Goal: Information Seeking & Learning: Learn about a topic

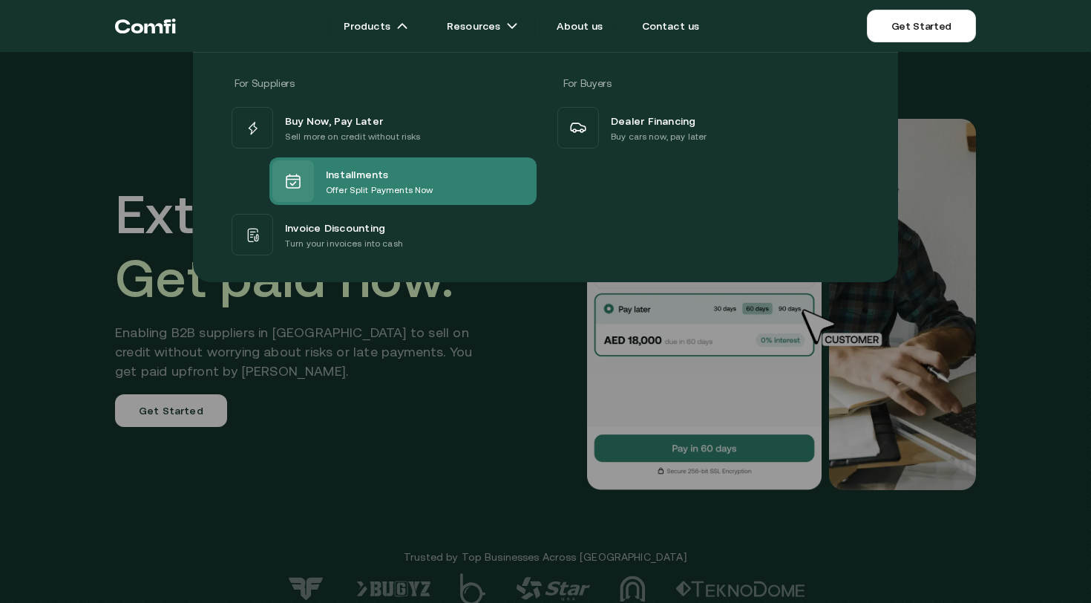
click at [356, 173] on span "Installments" at bounding box center [357, 174] width 63 height 18
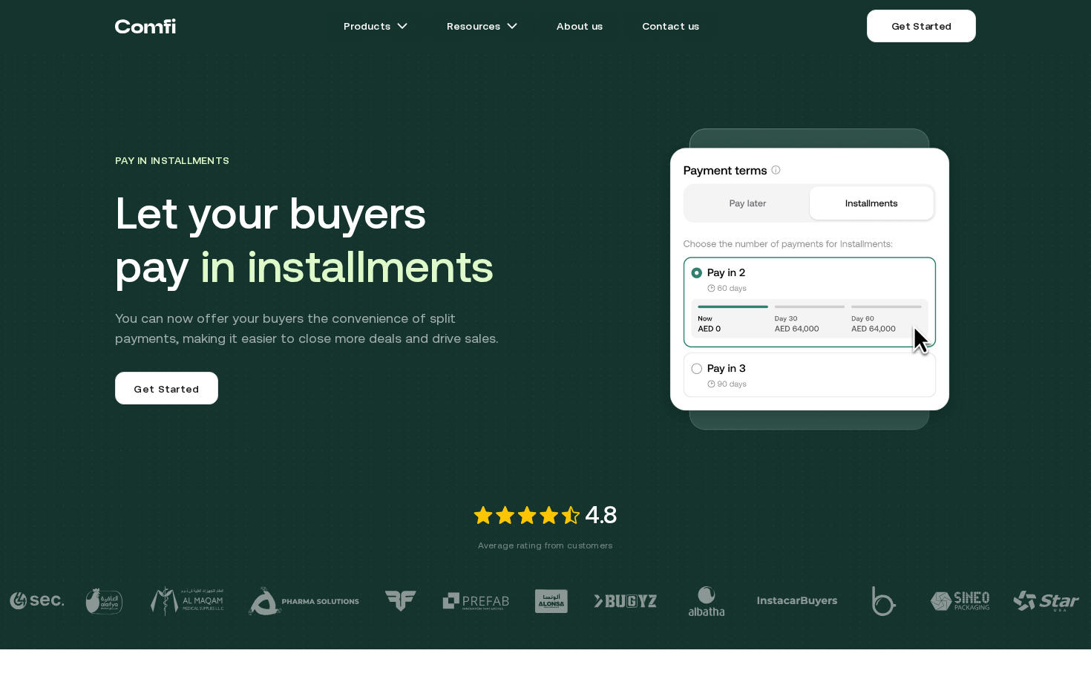
click at [1090, 364] on iframe at bounding box center [545, 341] width 1091 height 682
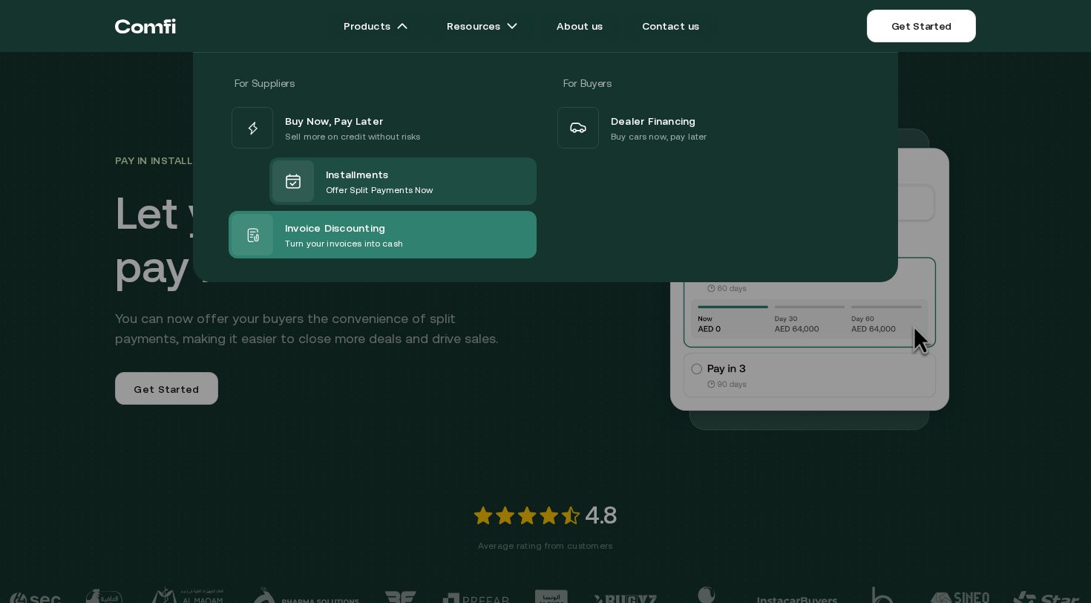
click at [327, 238] on p "Turn your invoices into cash" at bounding box center [344, 243] width 118 height 15
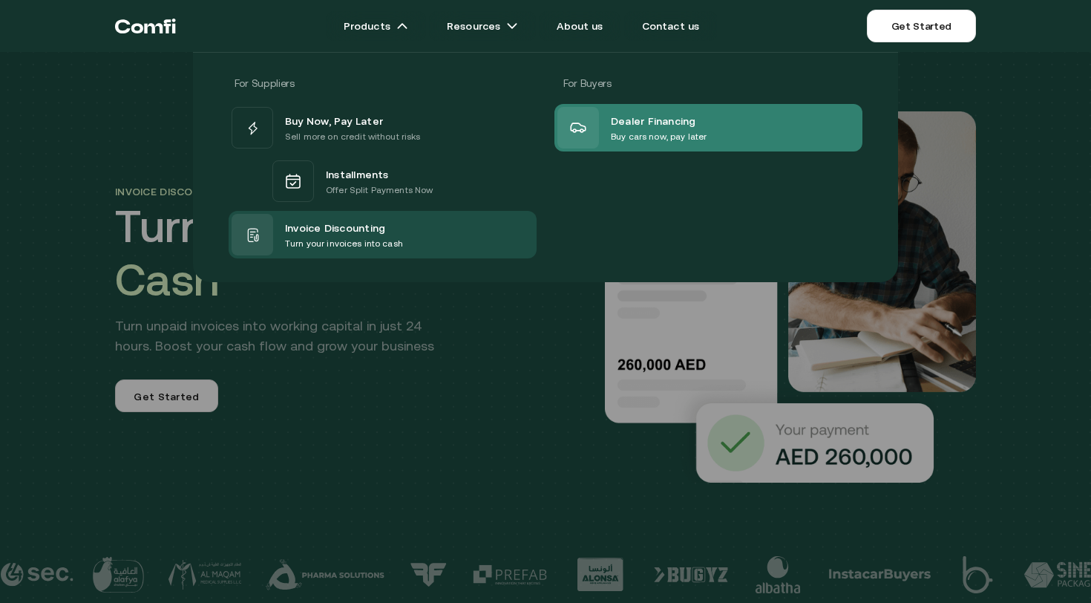
click at [632, 129] on p "Buy cars now, pay later" at bounding box center [659, 136] width 96 height 15
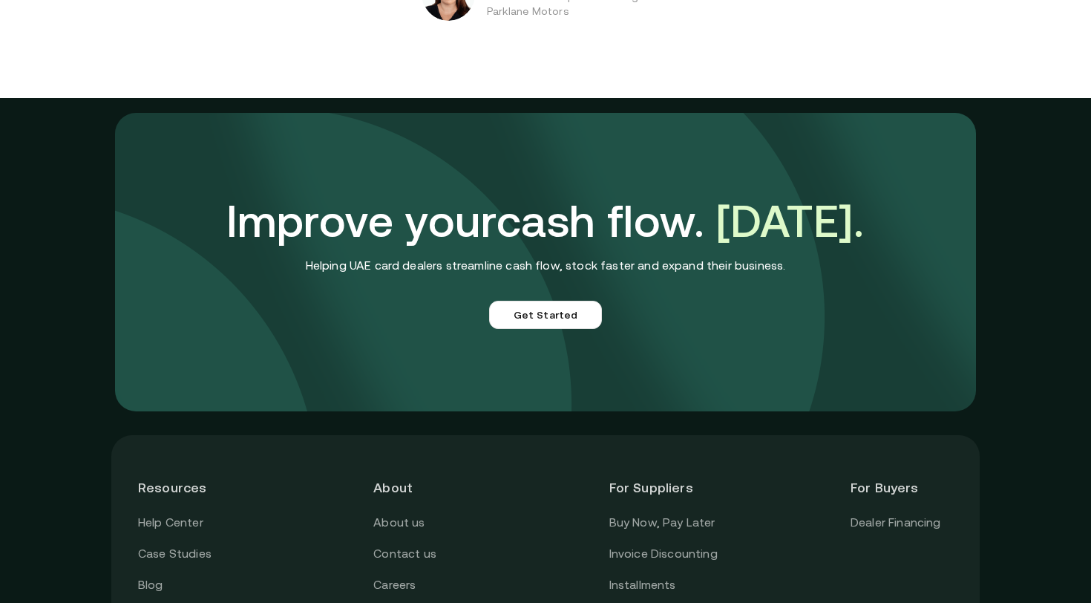
scroll to position [3395, 0]
